Goal: Use online tool/utility: Utilize a website feature to perform a specific function

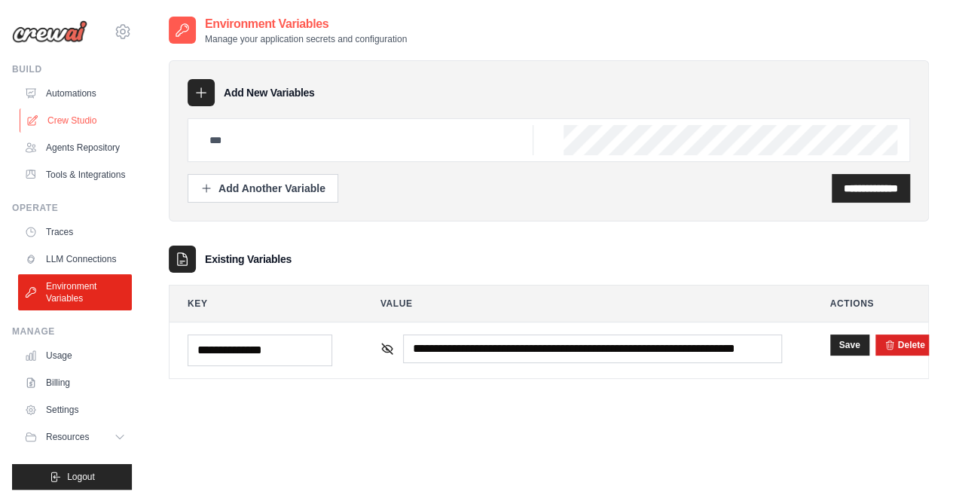
click at [78, 126] on link "Crew Studio" at bounding box center [77, 121] width 114 height 24
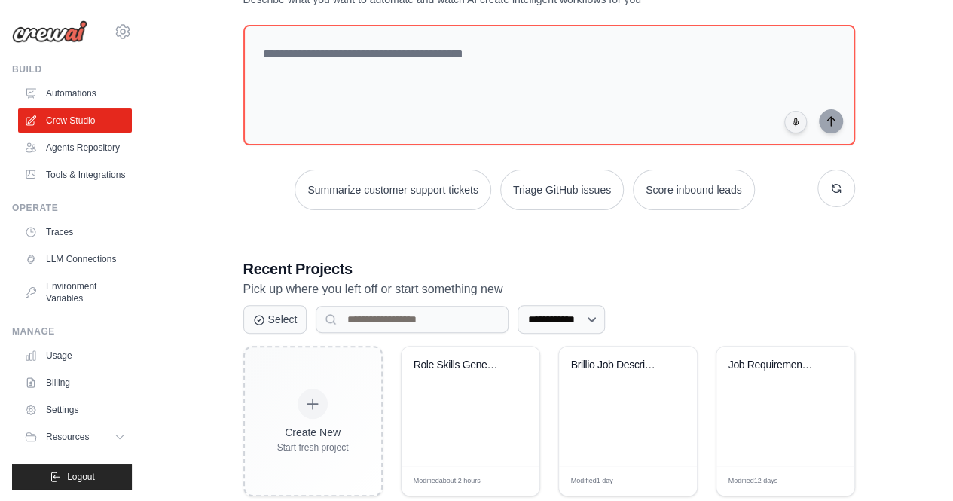
scroll to position [151, 0]
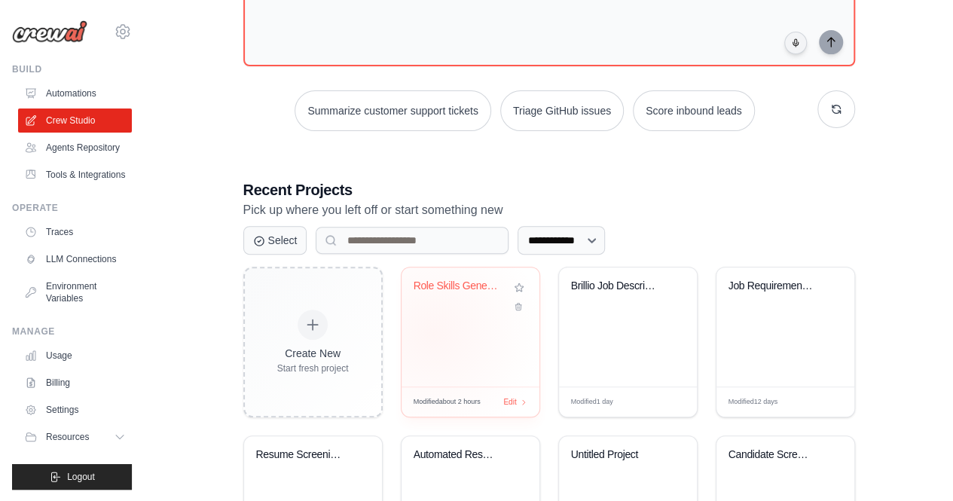
click at [433, 332] on div "Role Skills Generator" at bounding box center [471, 327] width 138 height 119
click at [80, 301] on link "Environment Variables" at bounding box center [77, 292] width 114 height 36
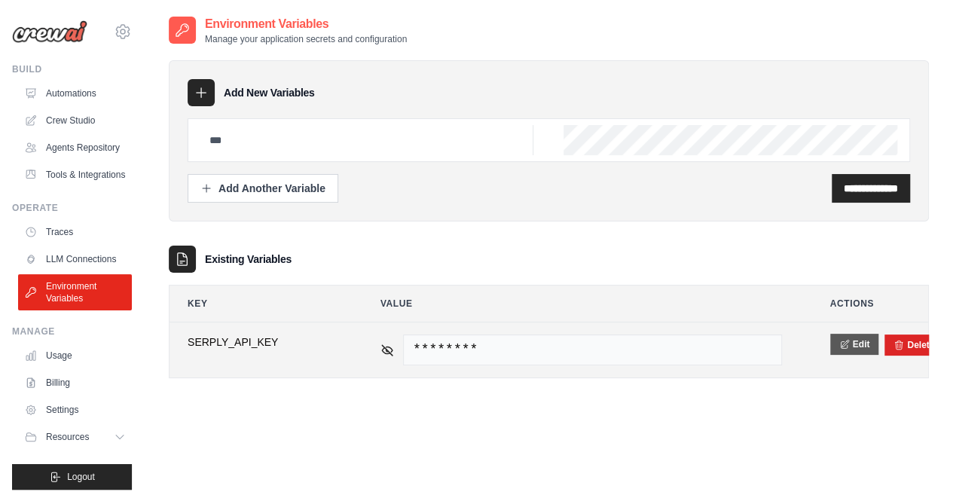
click at [866, 342] on button "Edit" at bounding box center [855, 344] width 49 height 21
click at [845, 347] on button "Save" at bounding box center [850, 344] width 39 height 21
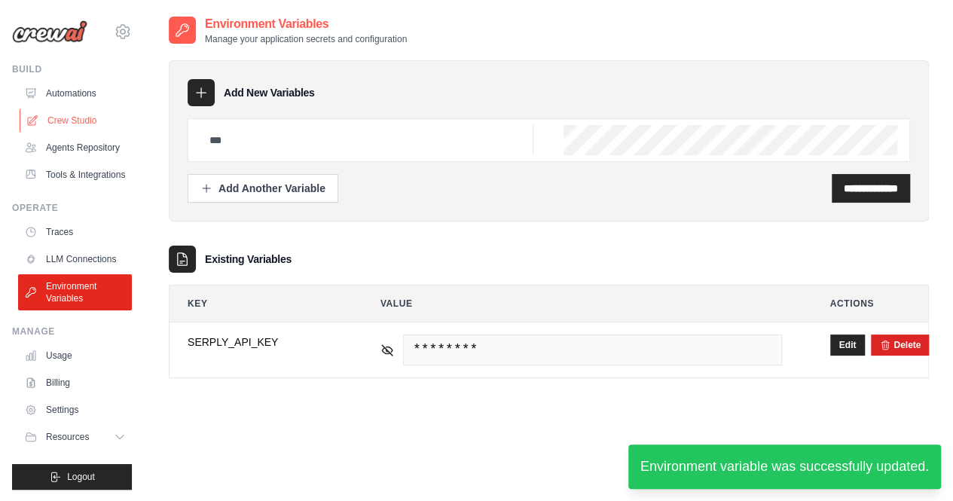
click at [65, 115] on link "Crew Studio" at bounding box center [77, 121] width 114 height 24
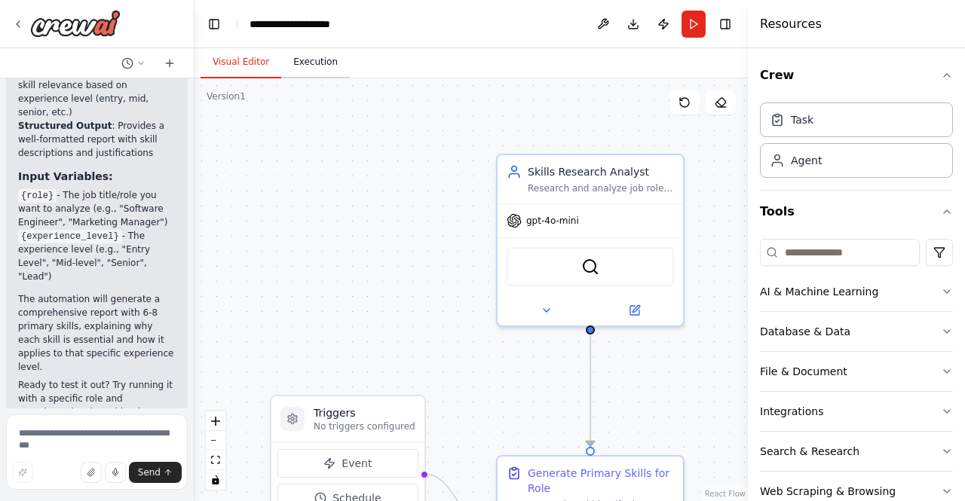
click at [312, 73] on button "Execution" at bounding box center [315, 63] width 69 height 32
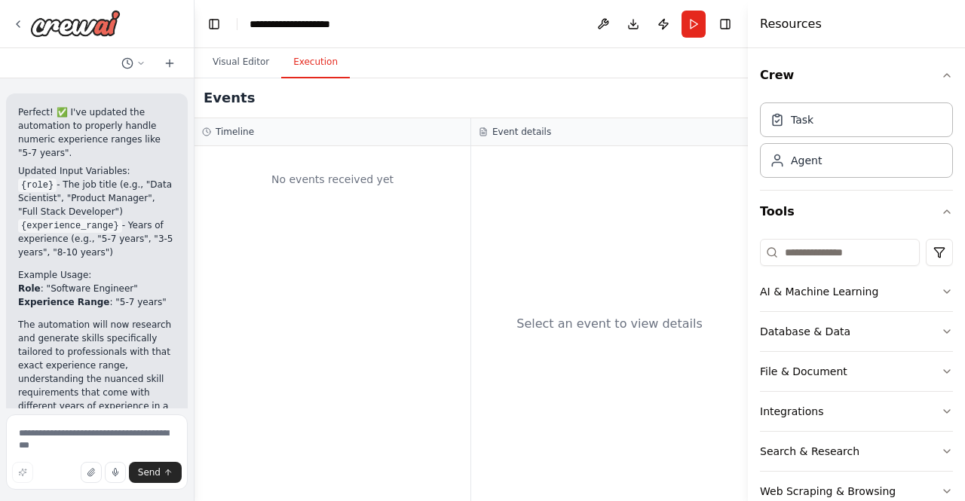
scroll to position [2196, 0]
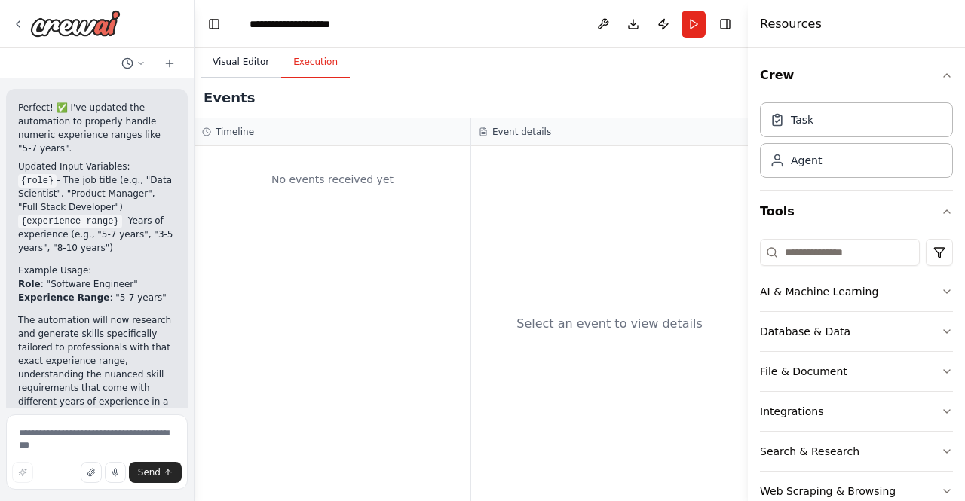
click at [237, 66] on button "Visual Editor" at bounding box center [240, 63] width 81 height 32
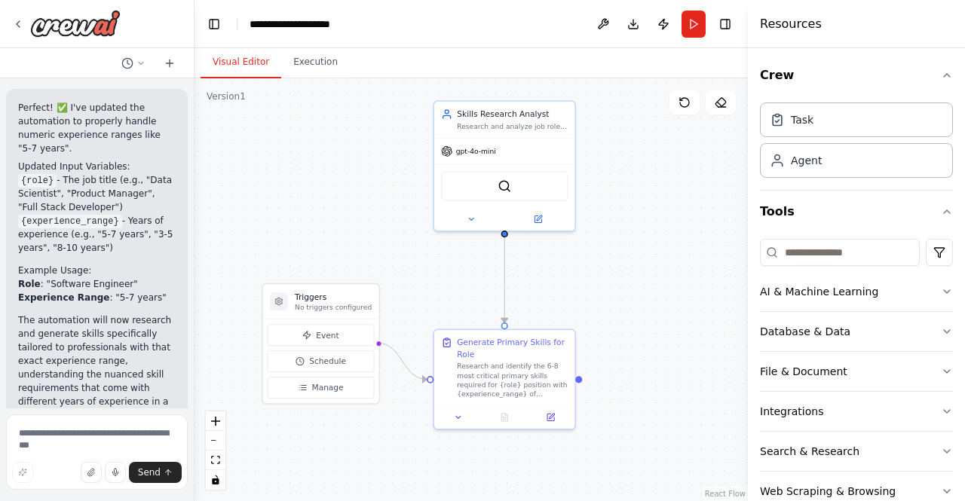
drag, startPoint x: 467, startPoint y: 399, endPoint x: 442, endPoint y: 308, distance: 94.7
click at [442, 308] on div ".deletable-edge-delete-btn { width: 20px; height: 20px; border: 0px solid #ffff…" at bounding box center [470, 289] width 553 height 423
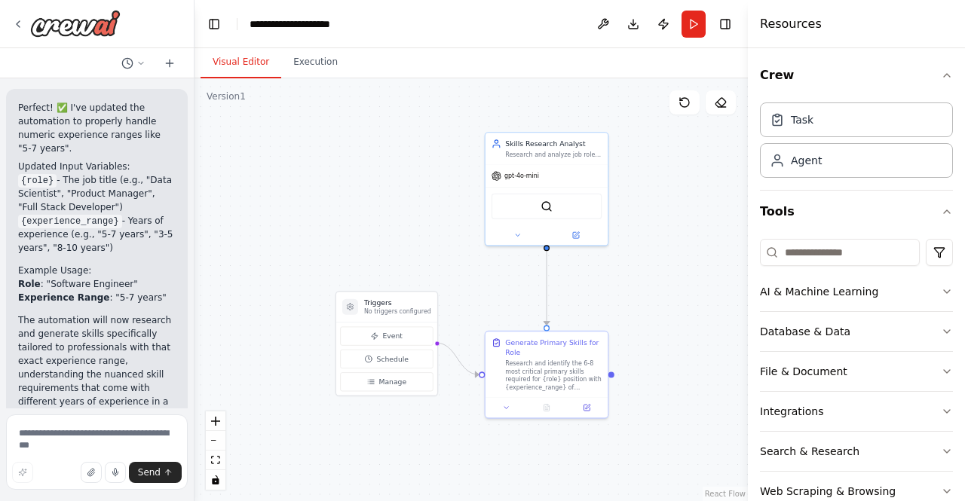
drag, startPoint x: 577, startPoint y: 306, endPoint x: 618, endPoint y: 320, distance: 43.9
click at [618, 320] on div ".deletable-edge-delete-btn { width: 20px; height: 20px; border: 0px solid #ffff…" at bounding box center [470, 289] width 553 height 423
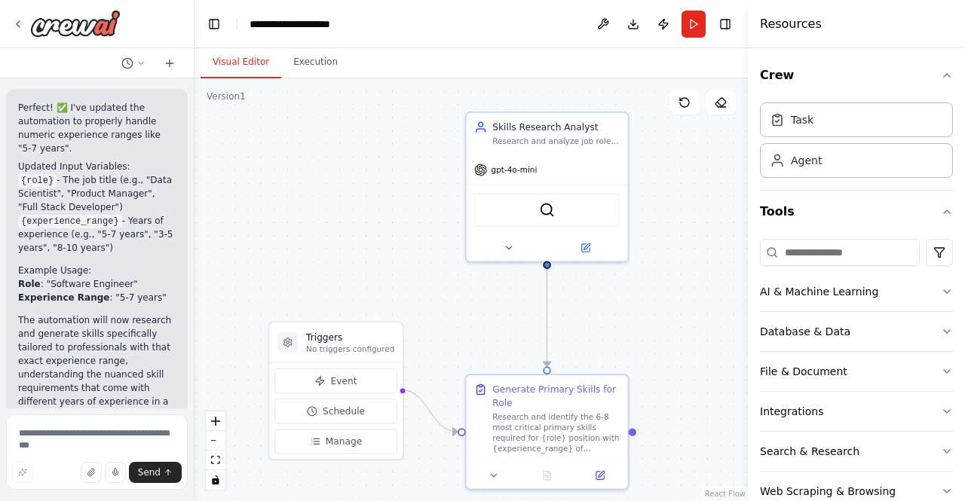
drag, startPoint x: 647, startPoint y: 277, endPoint x: 661, endPoint y: 319, distance: 44.6
click at [661, 319] on div ".deletable-edge-delete-btn { width: 20px; height: 20px; border: 0px solid #ffff…" at bounding box center [470, 289] width 553 height 423
click at [503, 249] on icon at bounding box center [508, 245] width 11 height 11
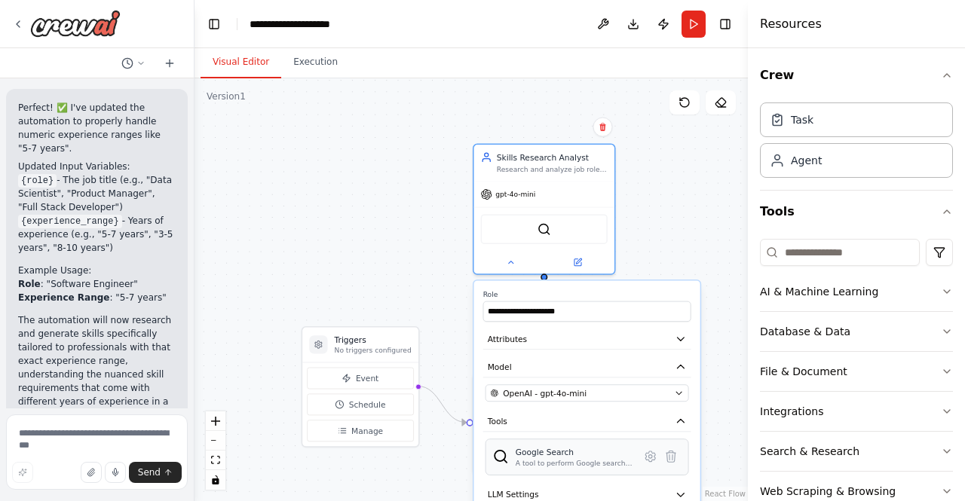
click at [574, 452] on div "Google Search" at bounding box center [575, 451] width 118 height 11
click at [648, 453] on icon at bounding box center [650, 456] width 10 height 11
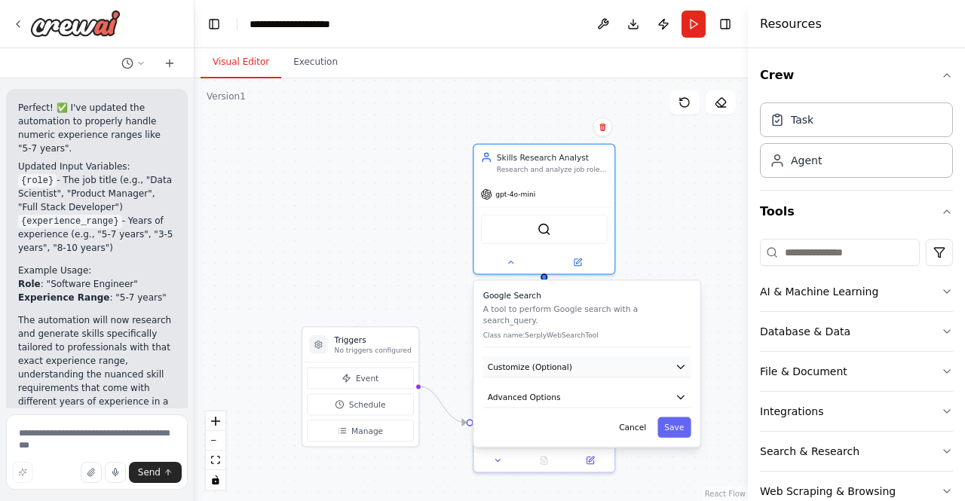
click at [675, 361] on icon "button" at bounding box center [680, 366] width 11 height 11
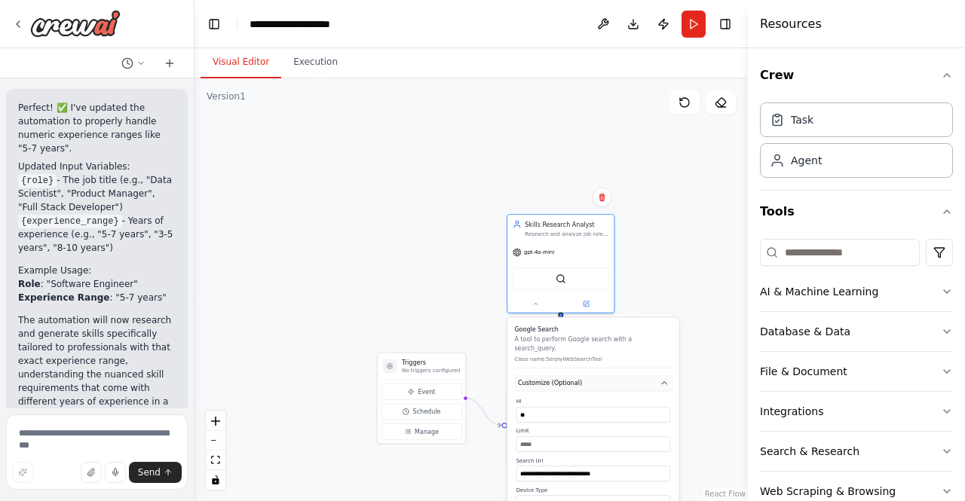
click at [663, 382] on icon "button" at bounding box center [664, 383] width 5 height 2
click at [663, 402] on icon "button" at bounding box center [663, 406] width 8 height 8
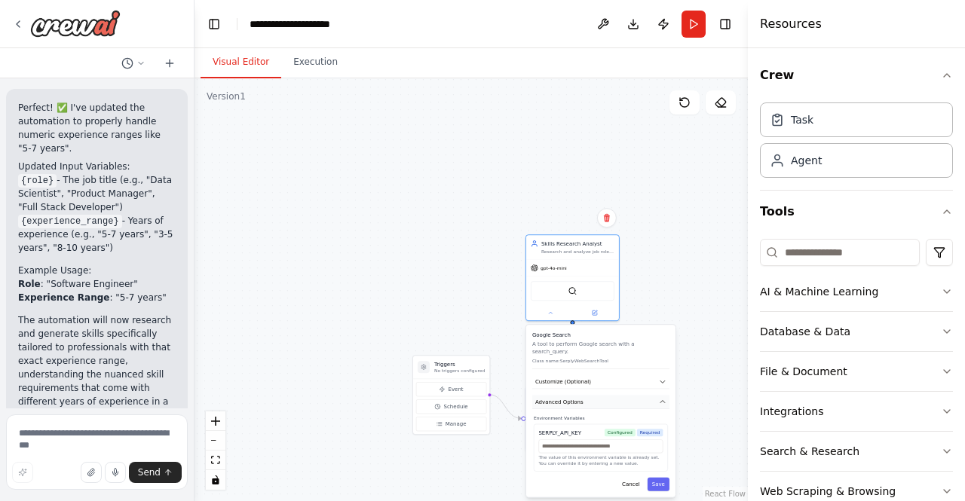
click at [663, 398] on icon "button" at bounding box center [663, 402] width 8 height 8
click at [699, 363] on div ".deletable-edge-delete-btn { width: 20px; height: 20px; border: 0px solid #ffff…" at bounding box center [470, 289] width 553 height 423
click at [20, 21] on icon at bounding box center [18, 24] width 12 height 12
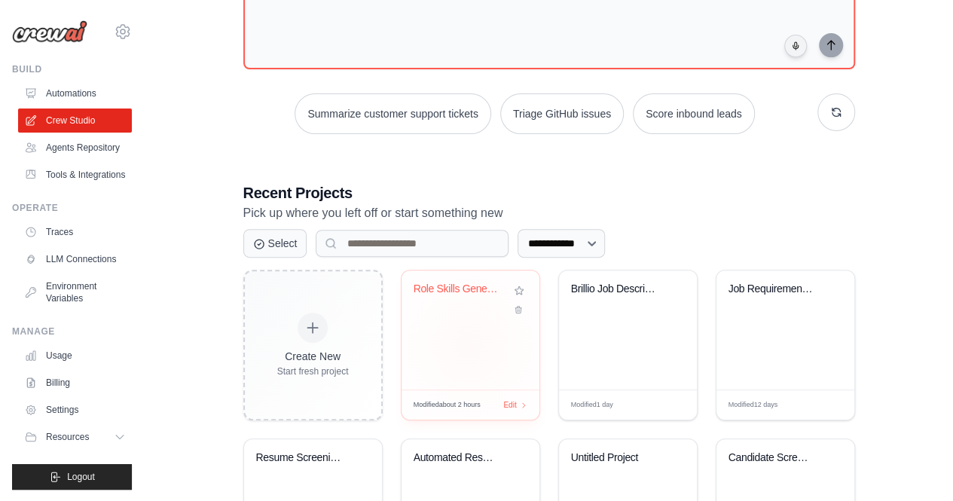
scroll to position [151, 0]
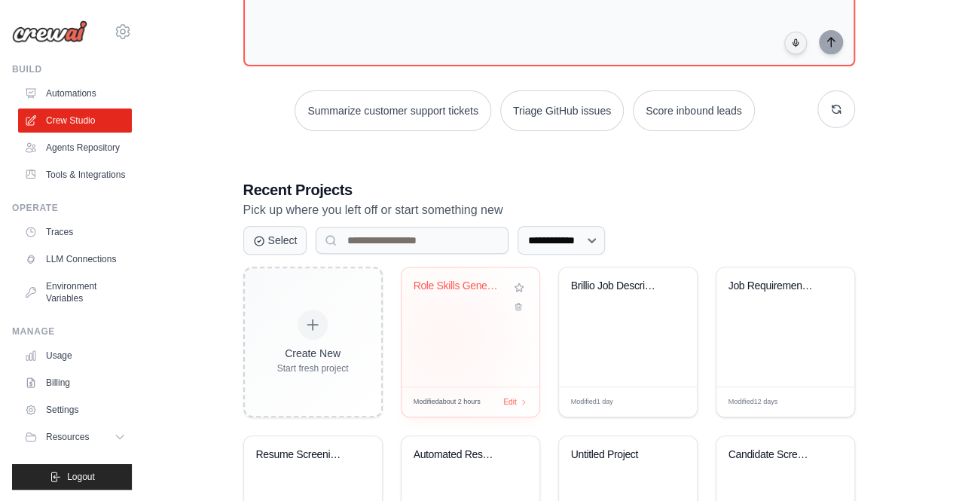
click at [445, 338] on div "Role Skills Generator" at bounding box center [471, 327] width 138 height 119
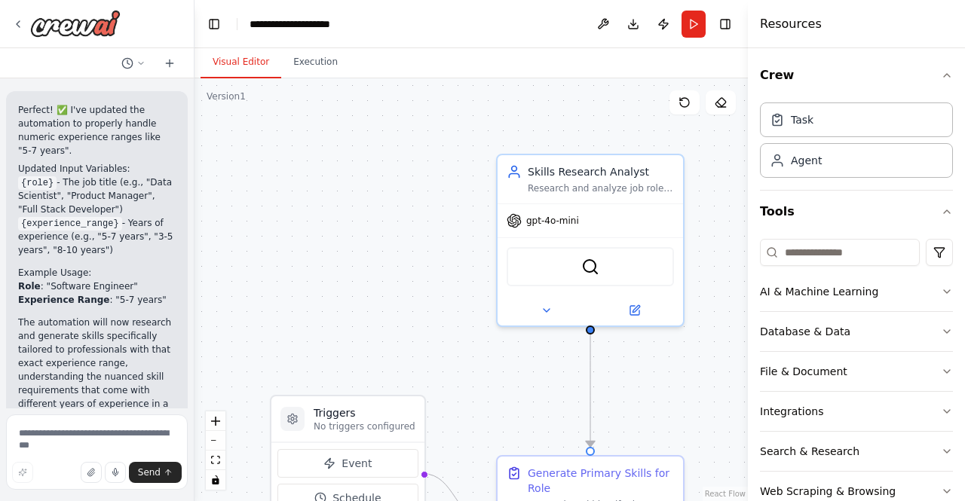
scroll to position [2196, 0]
click at [687, 25] on button "Run" at bounding box center [693, 24] width 24 height 27
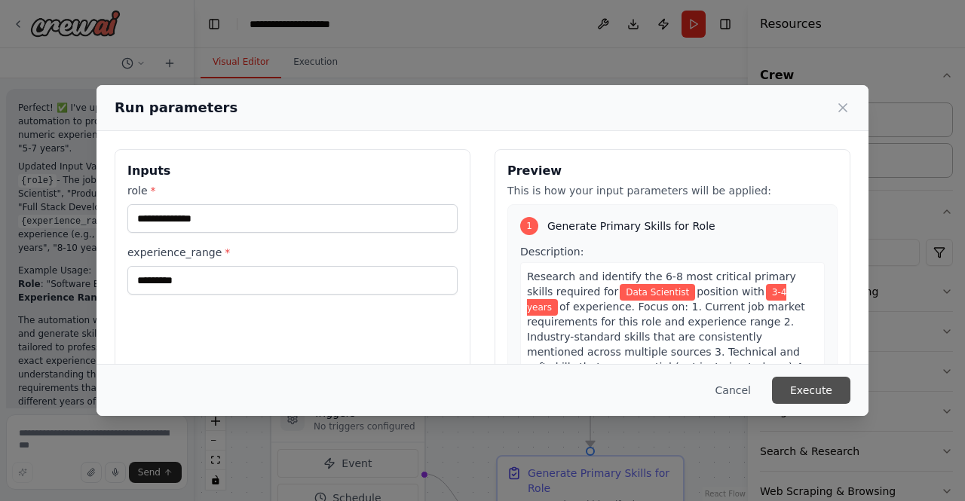
click at [797, 394] on button "Execute" at bounding box center [811, 390] width 78 height 27
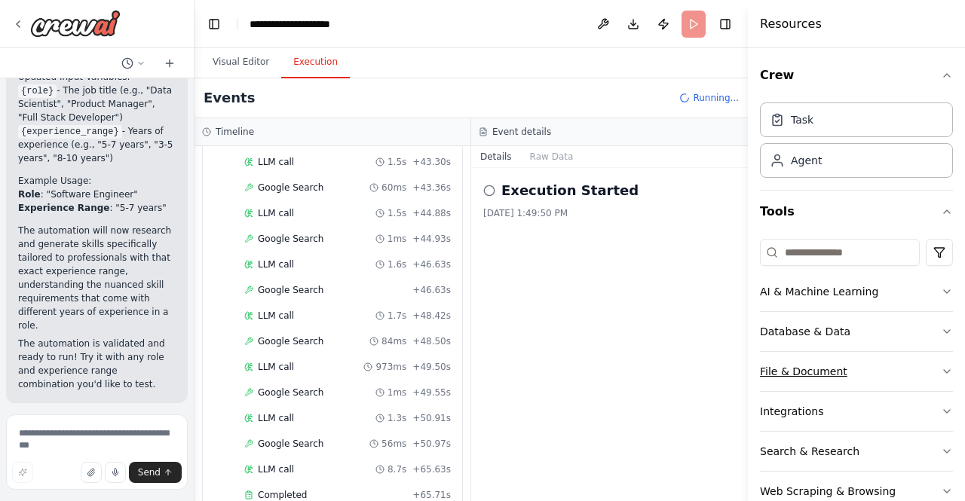
scroll to position [0, 0]
